Goal: Information Seeking & Learning: Learn about a topic

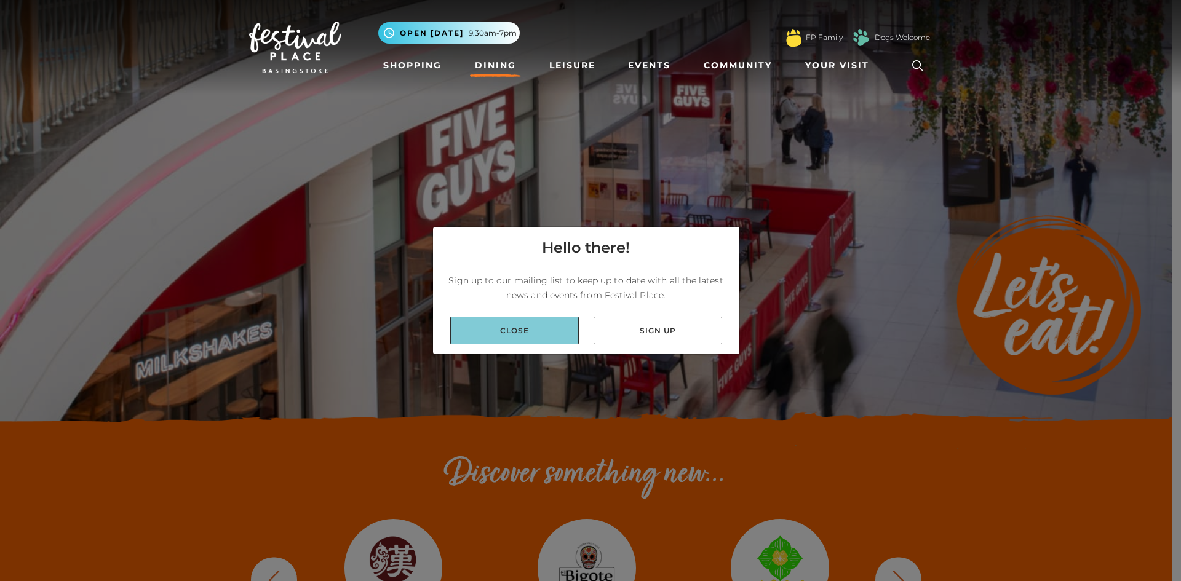
click at [514, 324] on link "Close" at bounding box center [514, 331] width 129 height 28
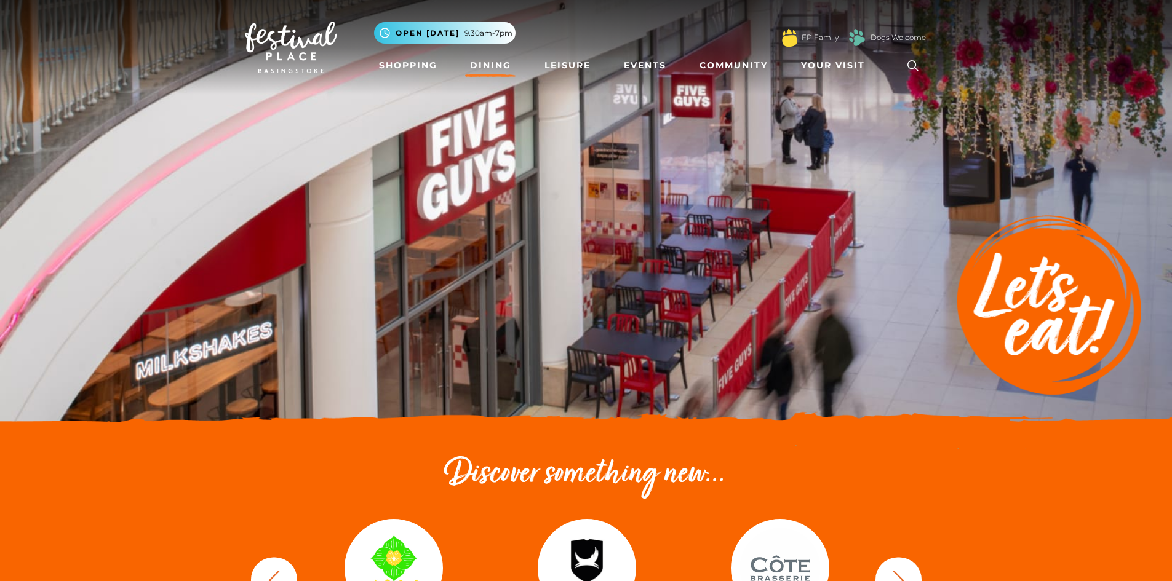
click at [498, 61] on link "Dining" at bounding box center [490, 65] width 51 height 23
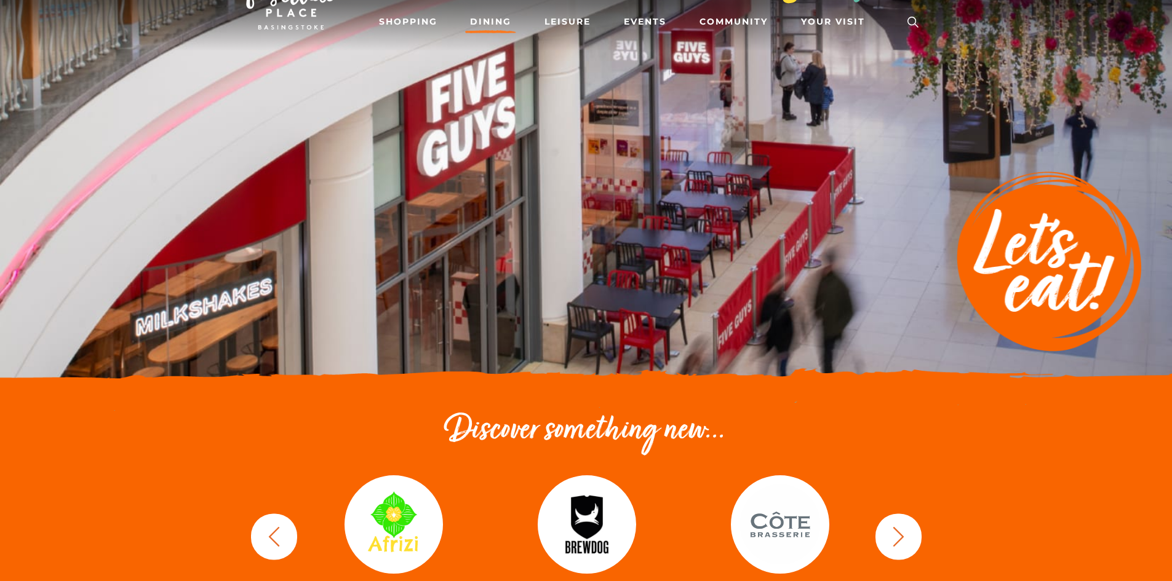
scroll to position [121, 0]
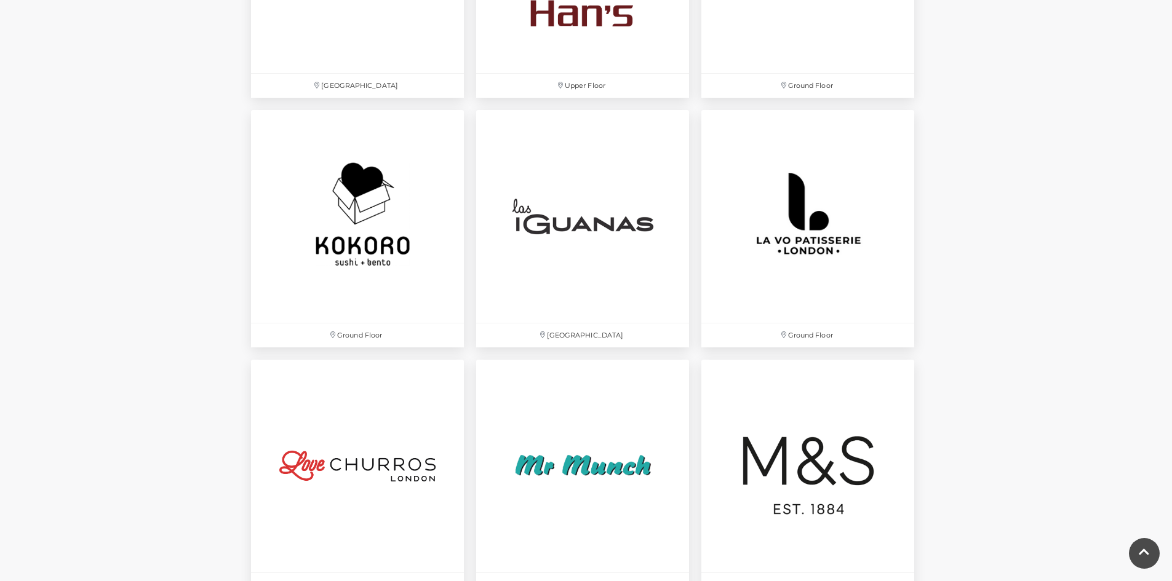
scroll to position [2707, 0]
click at [572, 273] on img at bounding box center [583, 217] width 224 height 224
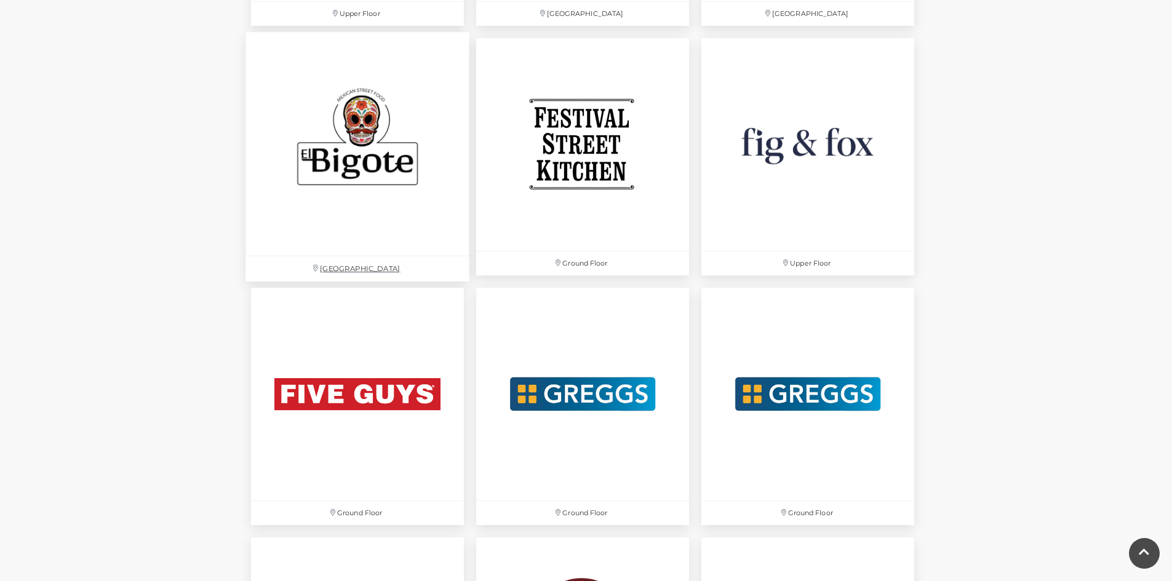
scroll to position [2030, 0]
click at [336, 164] on img at bounding box center [358, 143] width 224 height 224
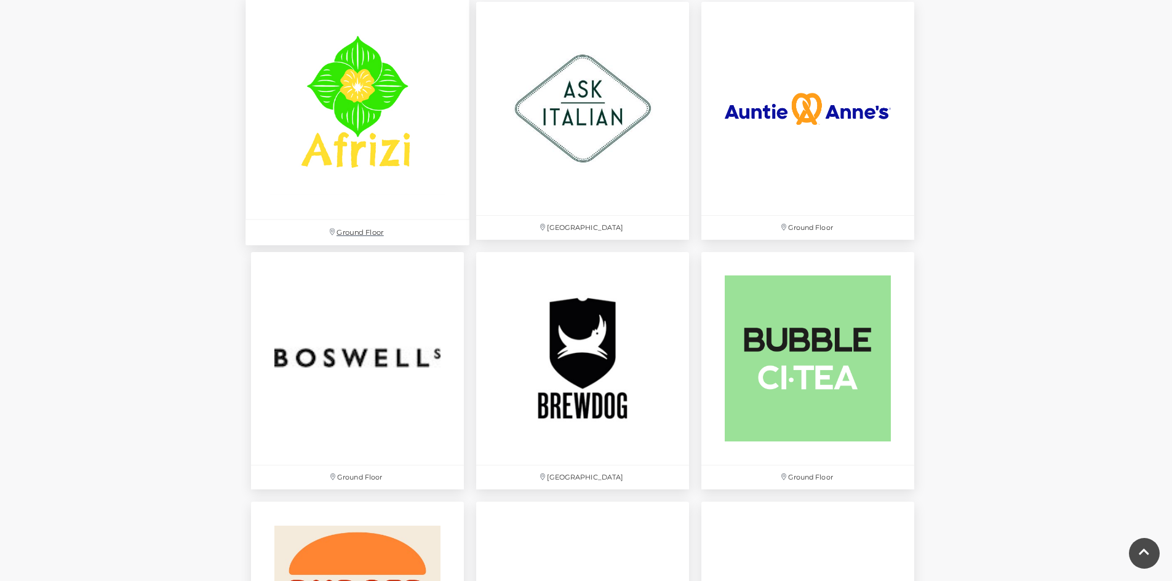
scroll to position [800, 0]
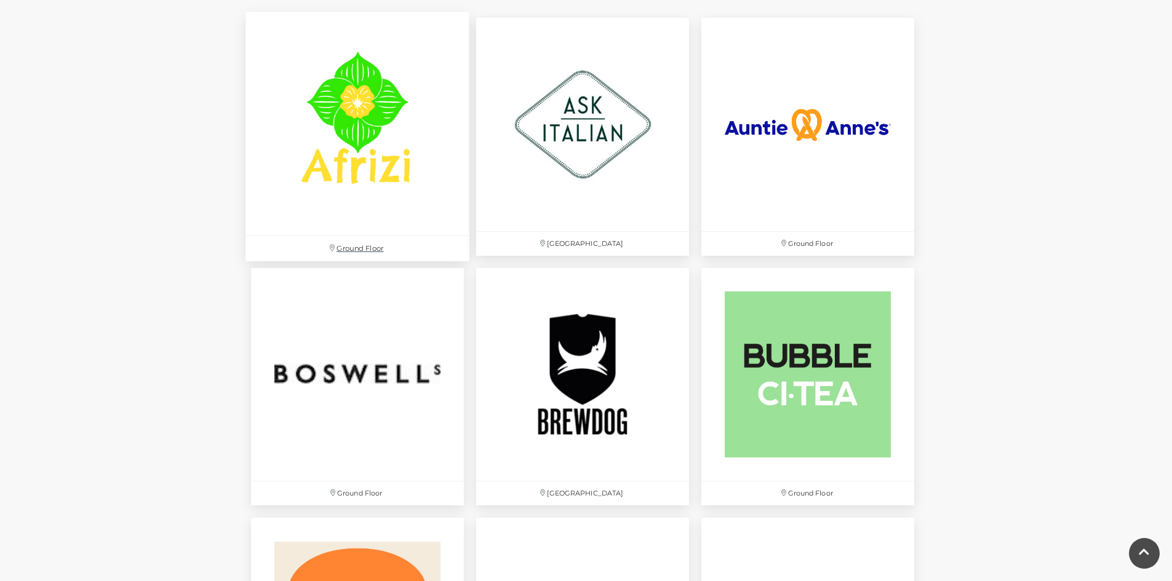
click at [372, 244] on p "Ground Floor" at bounding box center [358, 248] width 224 height 25
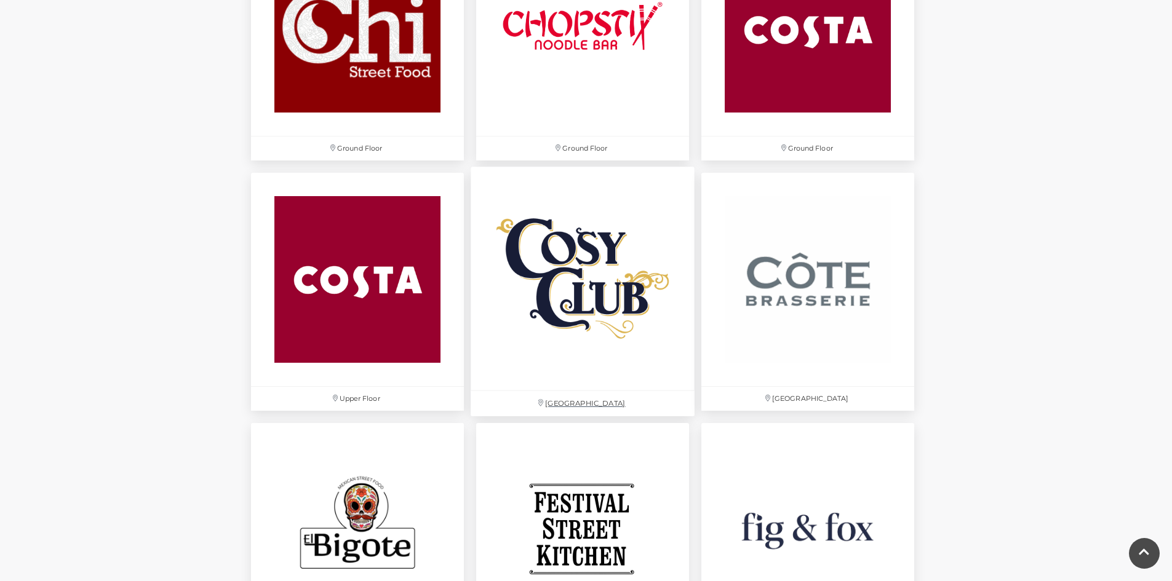
scroll to position [1661, 0]
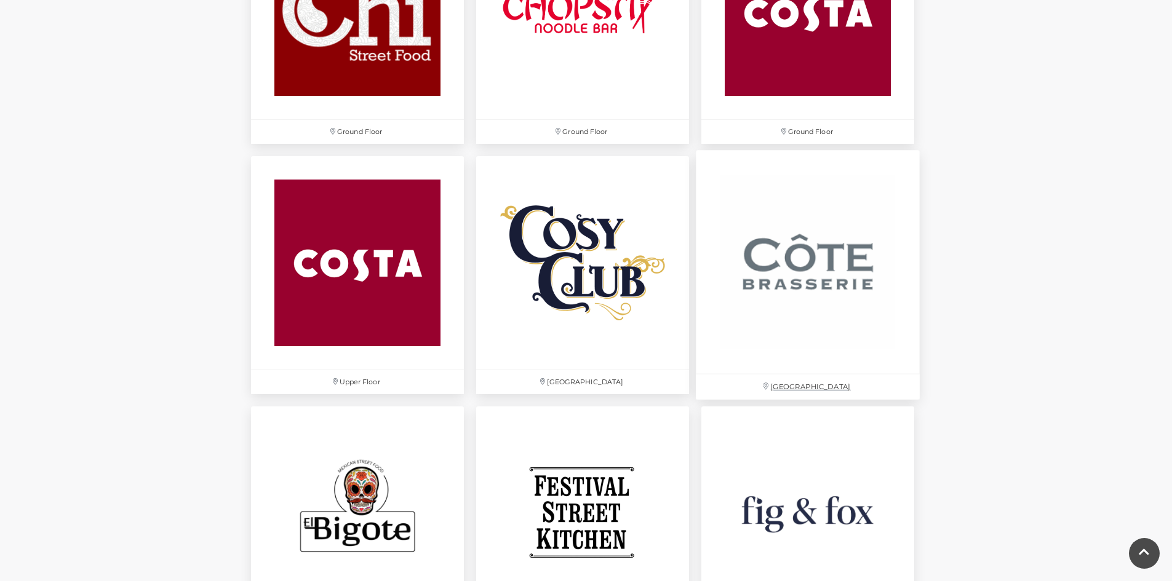
click at [813, 384] on p "[GEOGRAPHIC_DATA]" at bounding box center [808, 387] width 224 height 25
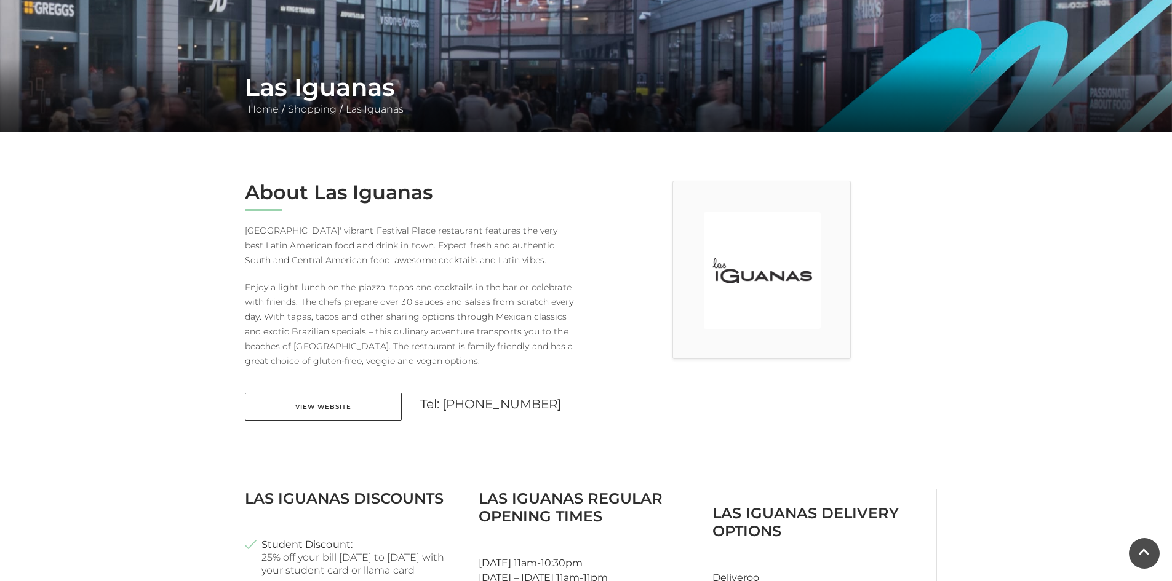
scroll to position [123, 0]
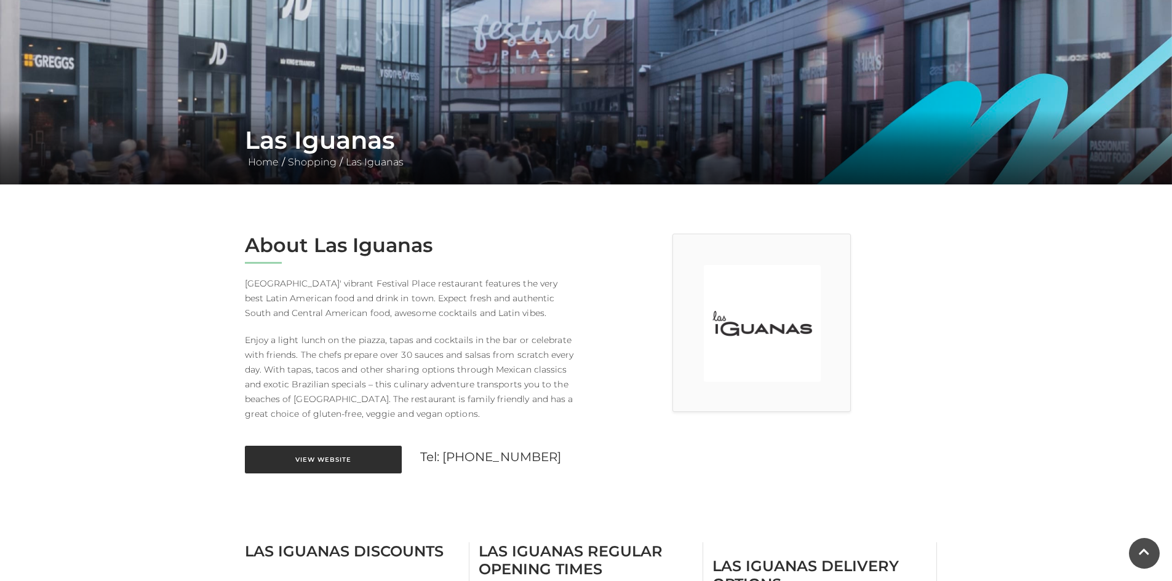
click at [347, 454] on link "View Website" at bounding box center [323, 460] width 157 height 28
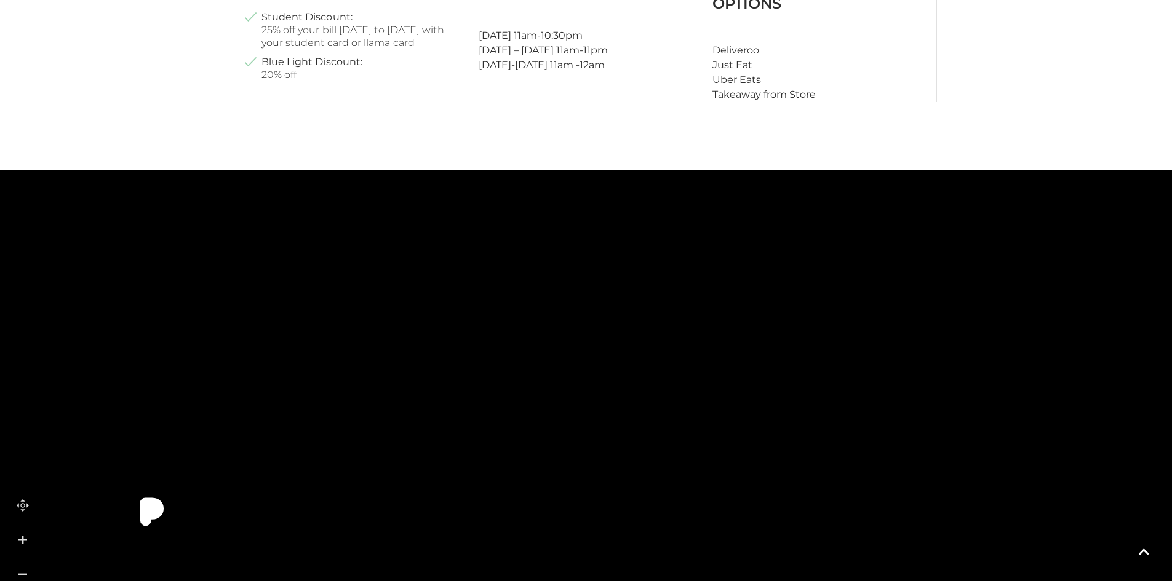
scroll to position [738, 0]
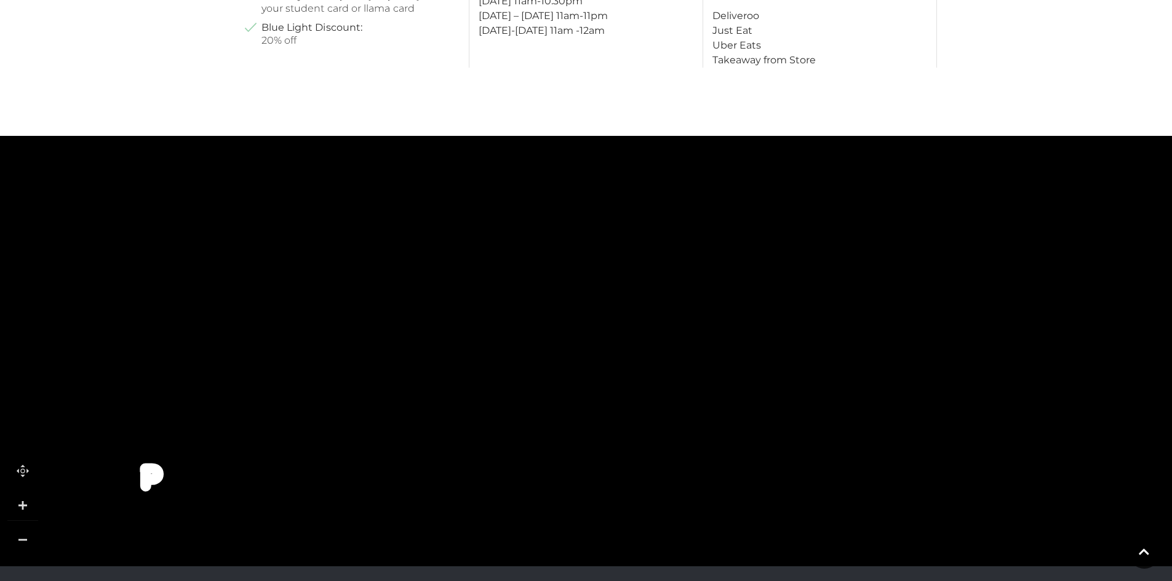
click at [461, 501] on icon at bounding box center [462, 504] width 6 height 6
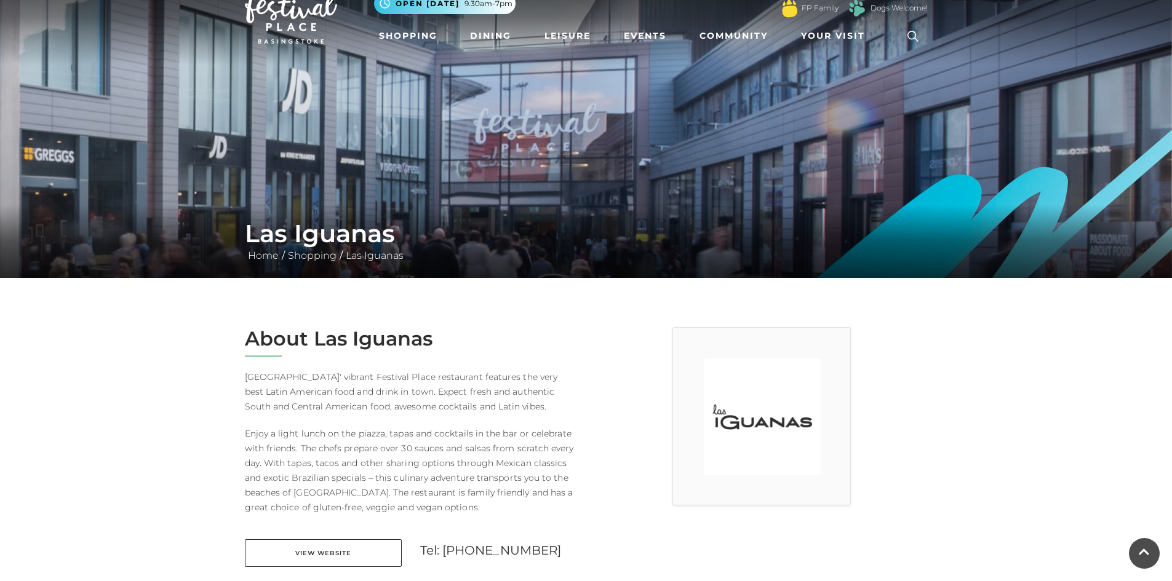
scroll to position [0, 0]
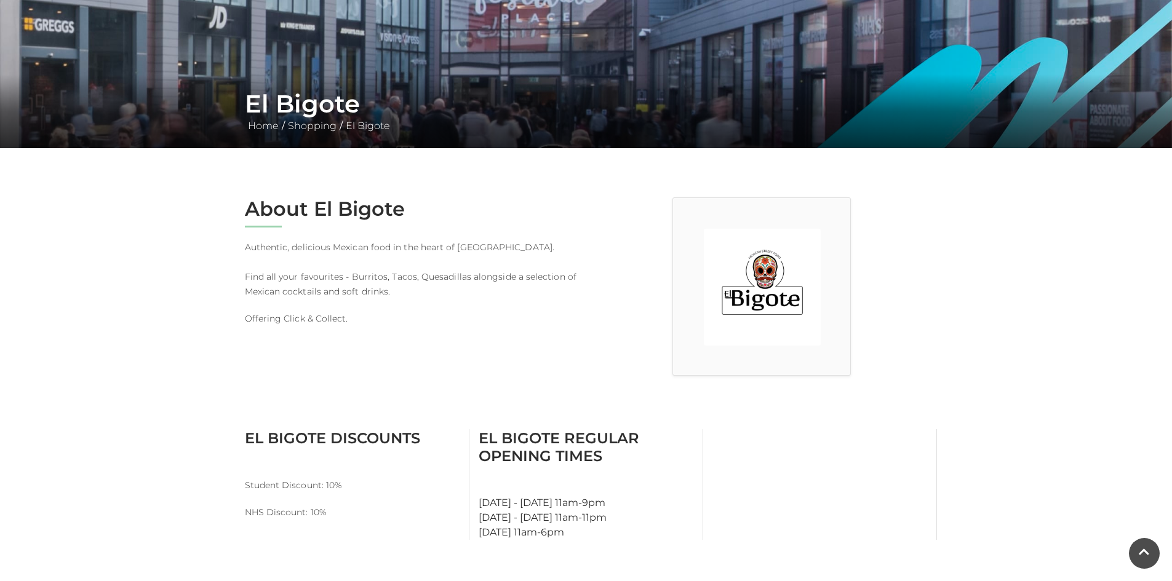
scroll to position [123, 0]
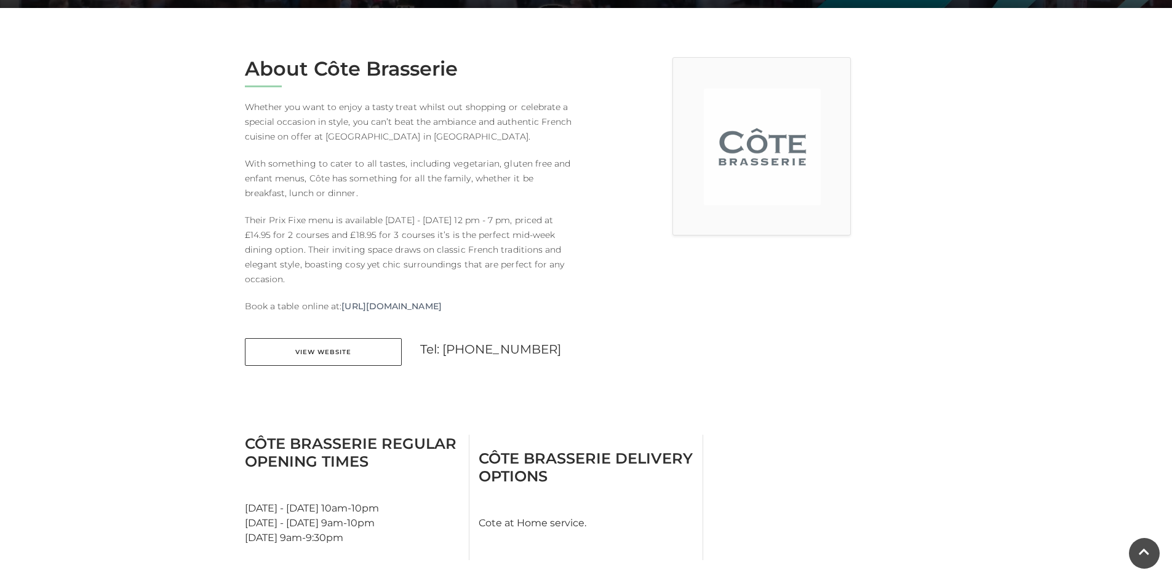
scroll to position [308, 0]
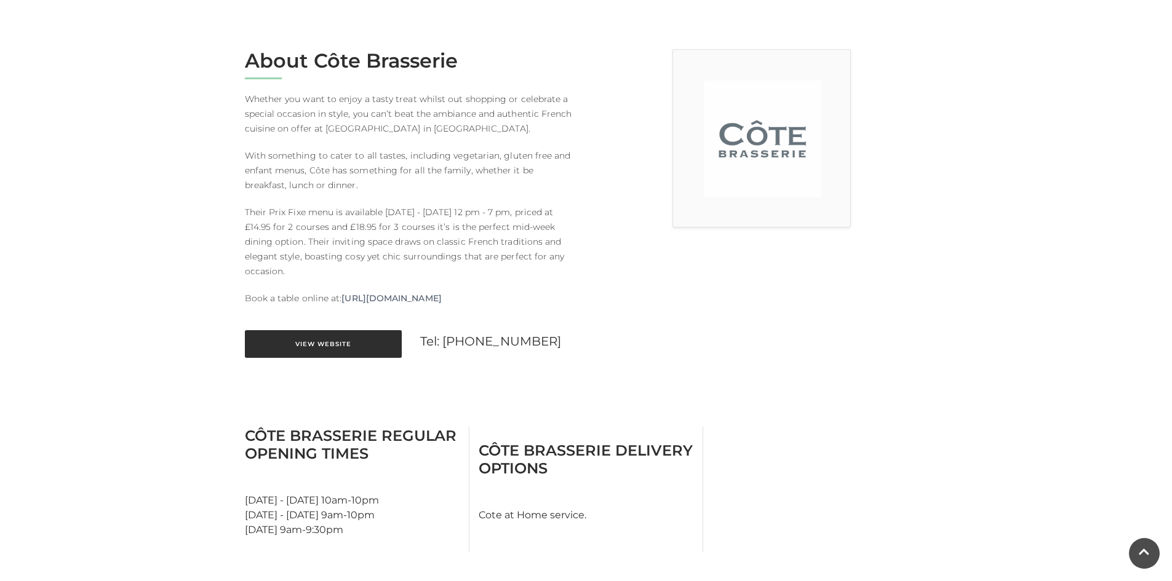
click at [372, 348] on link "View Website" at bounding box center [323, 344] width 157 height 28
